Goal: Transaction & Acquisition: Purchase product/service

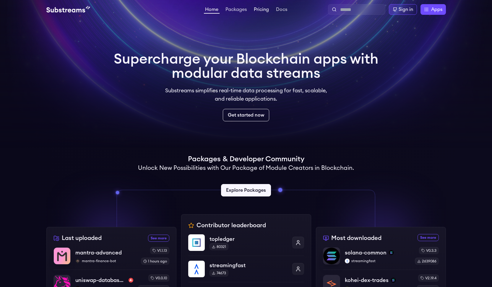
click at [256, 10] on link "Pricing" at bounding box center [261, 10] width 17 height 6
click at [237, 9] on link "Packages" at bounding box center [236, 10] width 24 height 6
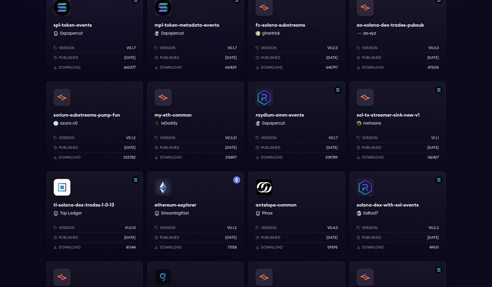
scroll to position [256, 0]
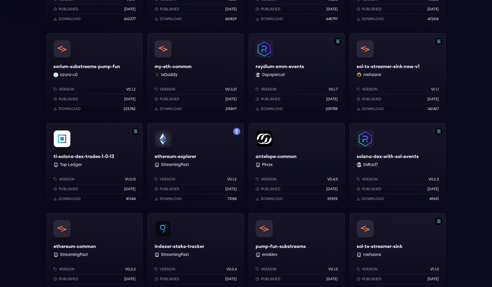
click at [170, 144] on div "ethereum-explorer StreamingFast Version v0.1.2 Published 1 years ago Download 7…" at bounding box center [195, 165] width 96 height 85
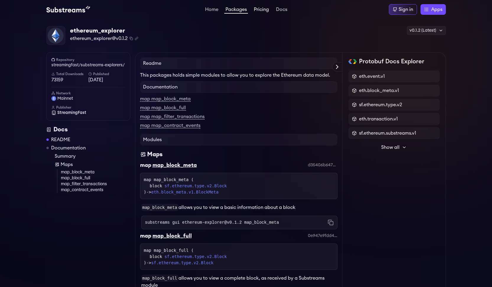
click at [260, 11] on link "Pricing" at bounding box center [261, 10] width 17 height 6
